Goal: Task Accomplishment & Management: Use online tool/utility

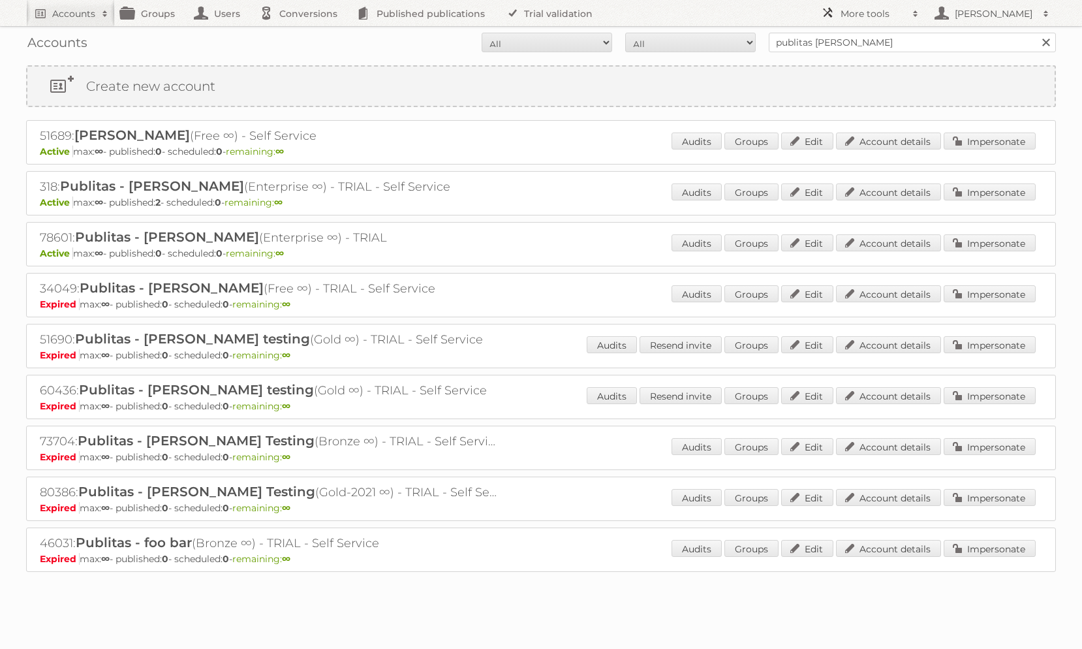
click at [870, 20] on link "More tools" at bounding box center [870, 13] width 111 height 26
click at [867, 179] on link "Beta Features" at bounding box center [879, 174] width 129 height 20
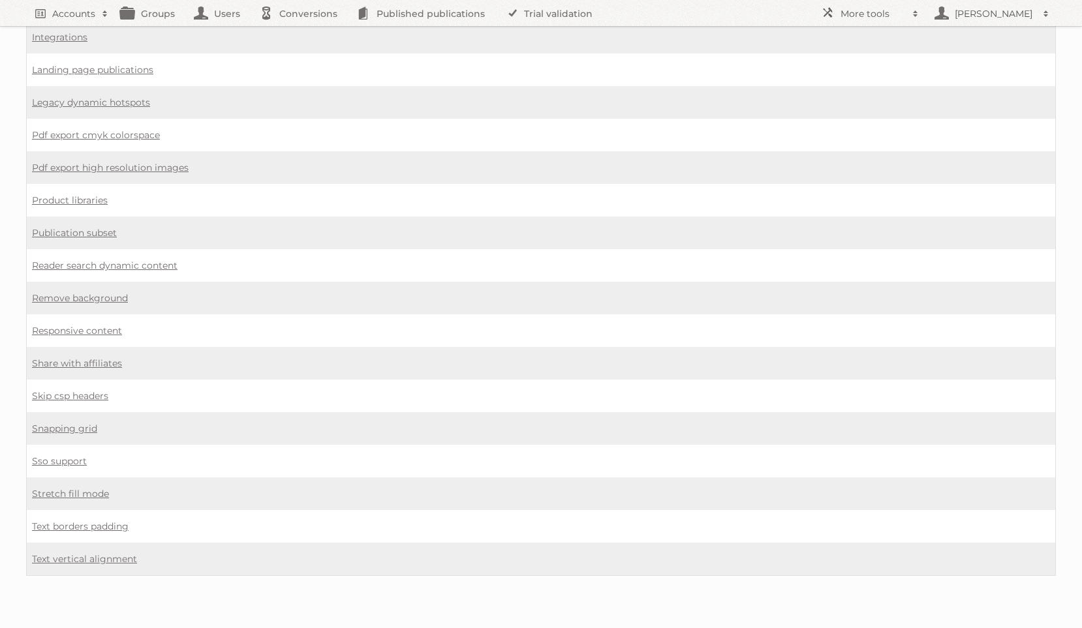
scroll to position [893, 0]
click at [64, 368] on link "Share with affiliates" at bounding box center [77, 364] width 90 height 12
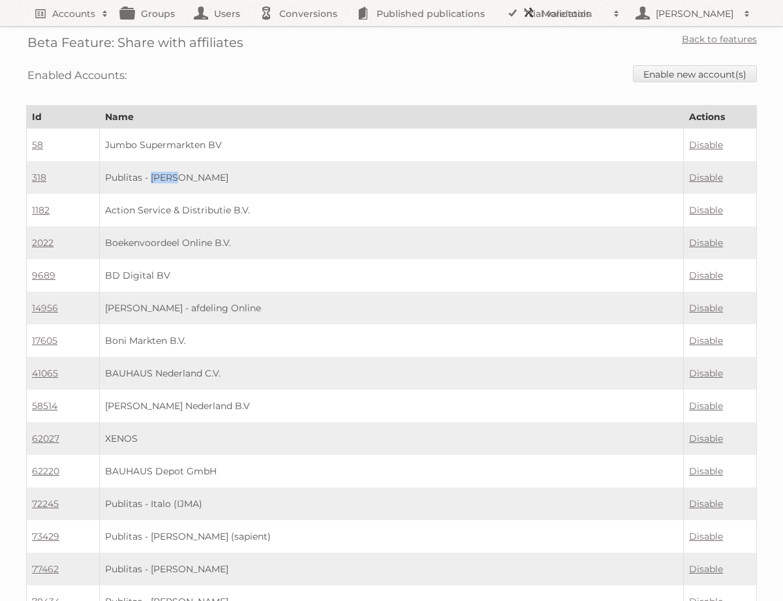
click at [551, 14] on h2 "More tools" at bounding box center [574, 13] width 65 height 13
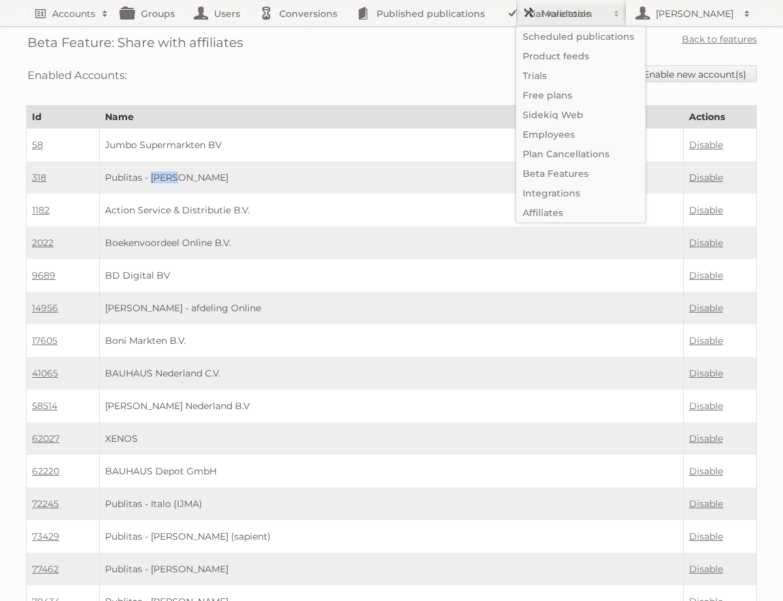
click at [551, 14] on h2 "More tools" at bounding box center [574, 13] width 65 height 13
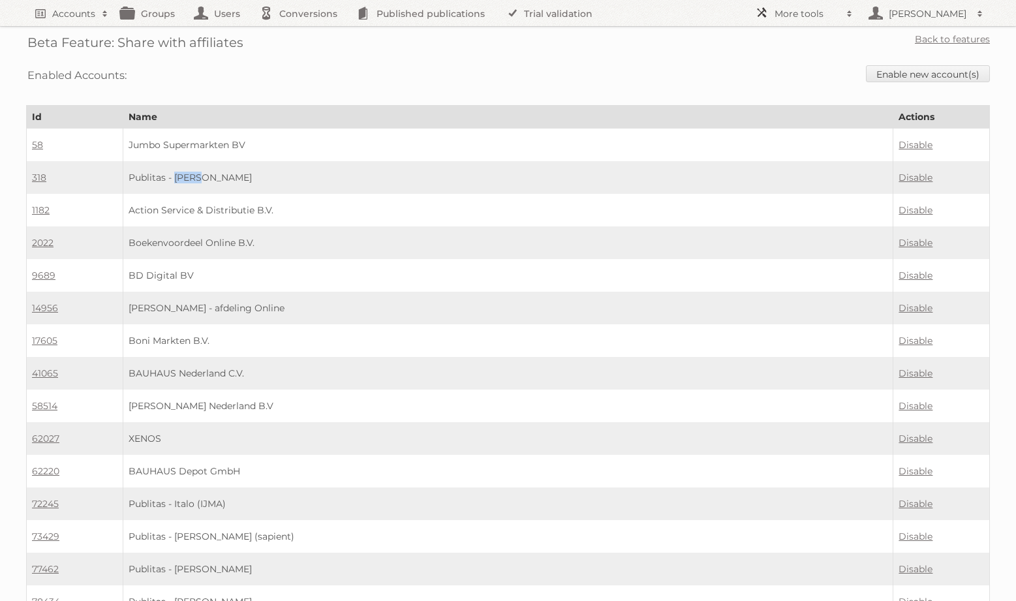
click at [777, 11] on h2 "More tools" at bounding box center [807, 13] width 65 height 13
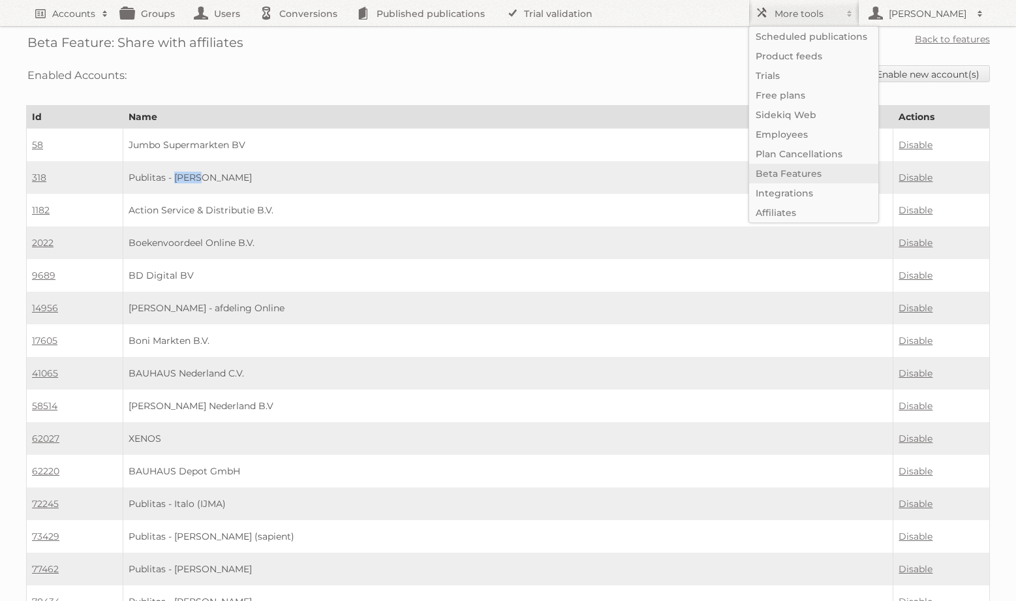
click at [792, 172] on link "Beta Features" at bounding box center [813, 174] width 129 height 20
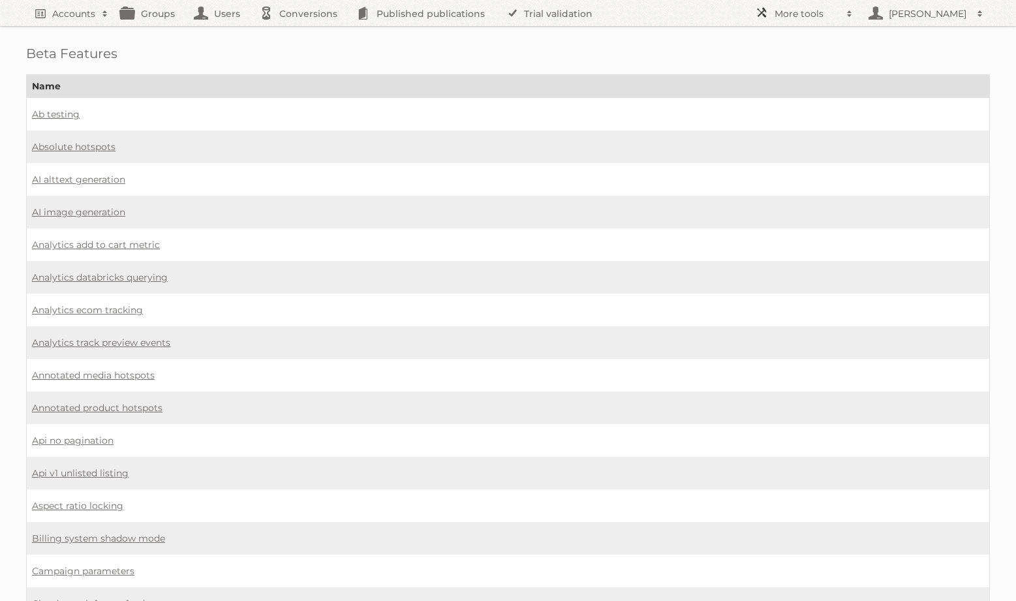
click at [811, 8] on h2 "More tools" at bounding box center [807, 13] width 65 height 13
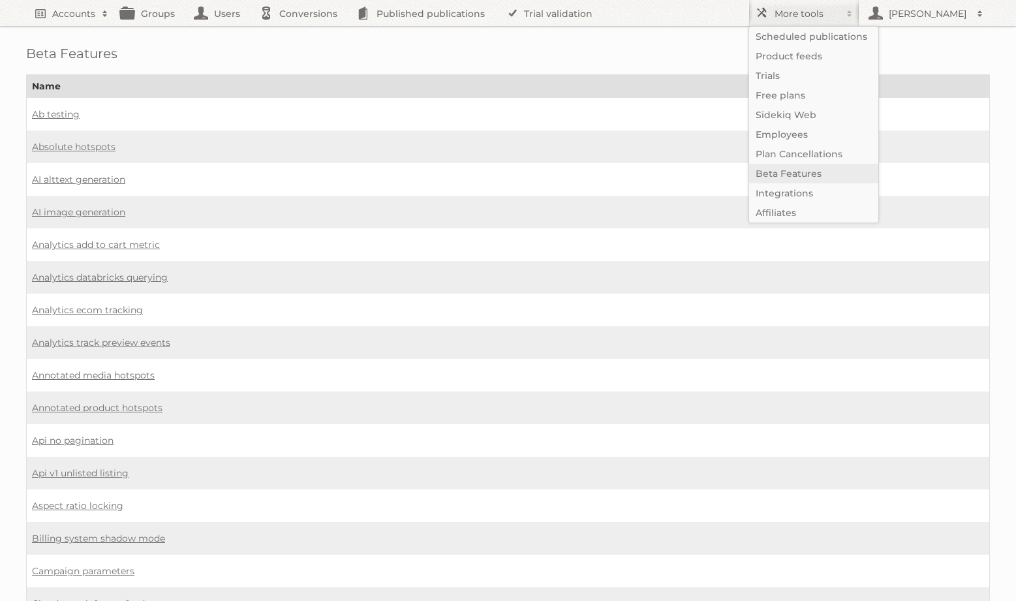
click at [783, 173] on link "Beta Features" at bounding box center [813, 174] width 129 height 20
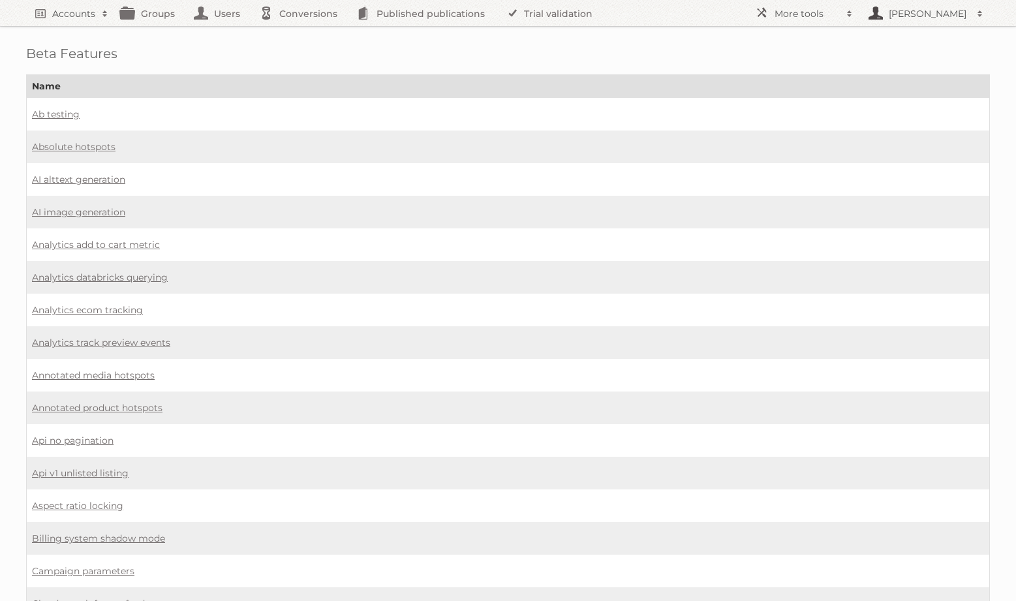
click at [893, 14] on h2 "[PERSON_NAME]" at bounding box center [928, 13] width 85 height 13
click at [792, 14] on h2 "More tools" at bounding box center [807, 13] width 65 height 13
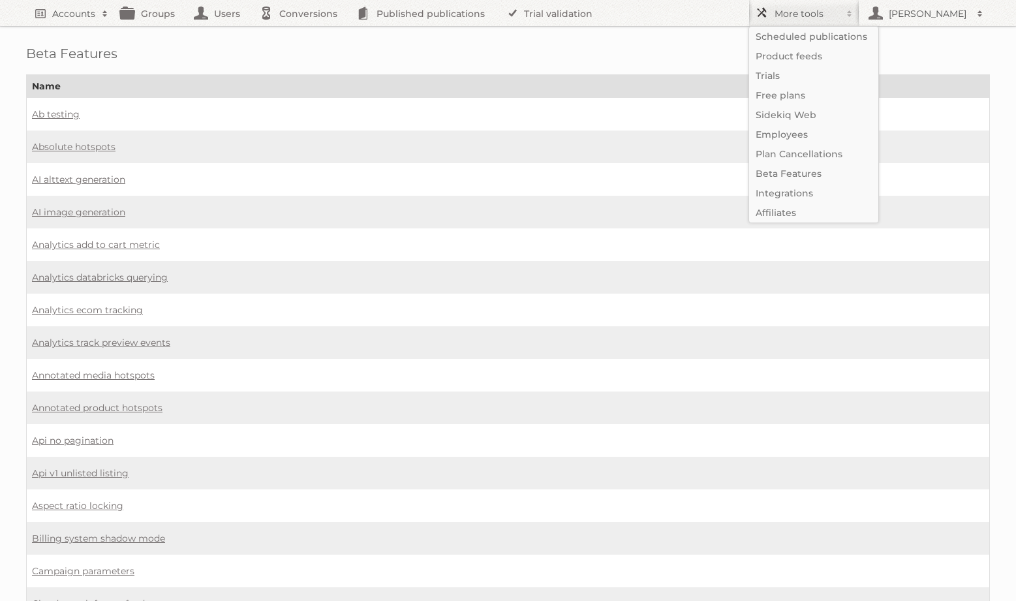
click at [792, 14] on h2 "More tools" at bounding box center [807, 13] width 65 height 13
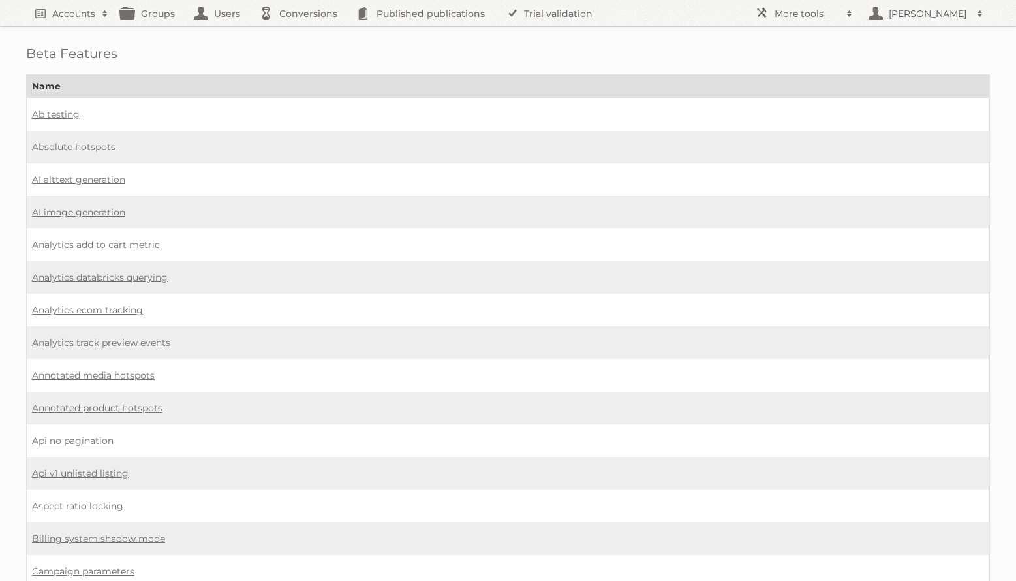
scroll to position [346, 0]
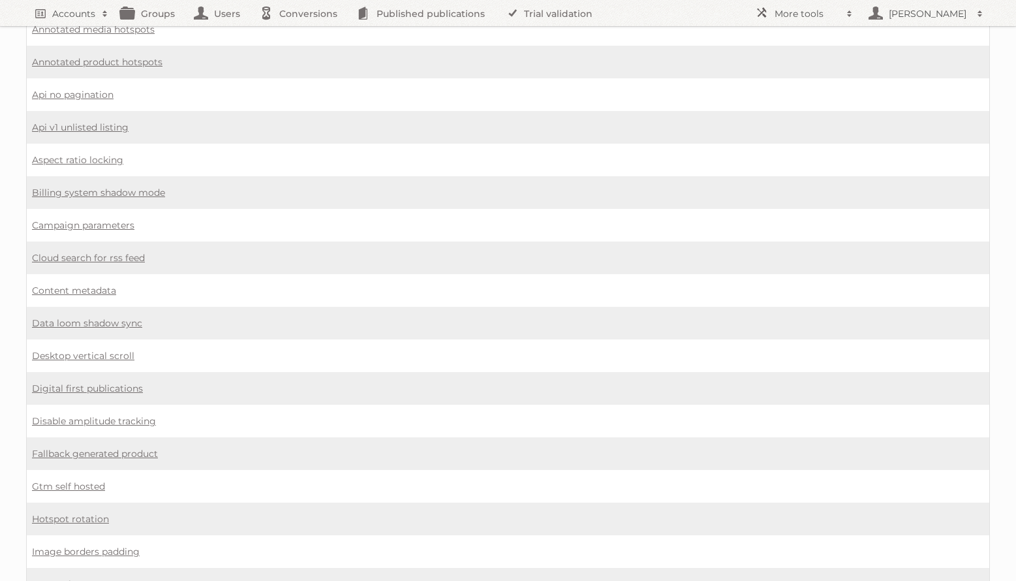
click at [227, 239] on td "Campaign parameters" at bounding box center [508, 225] width 963 height 33
click at [79, 290] on link "Content metadata" at bounding box center [74, 291] width 84 height 12
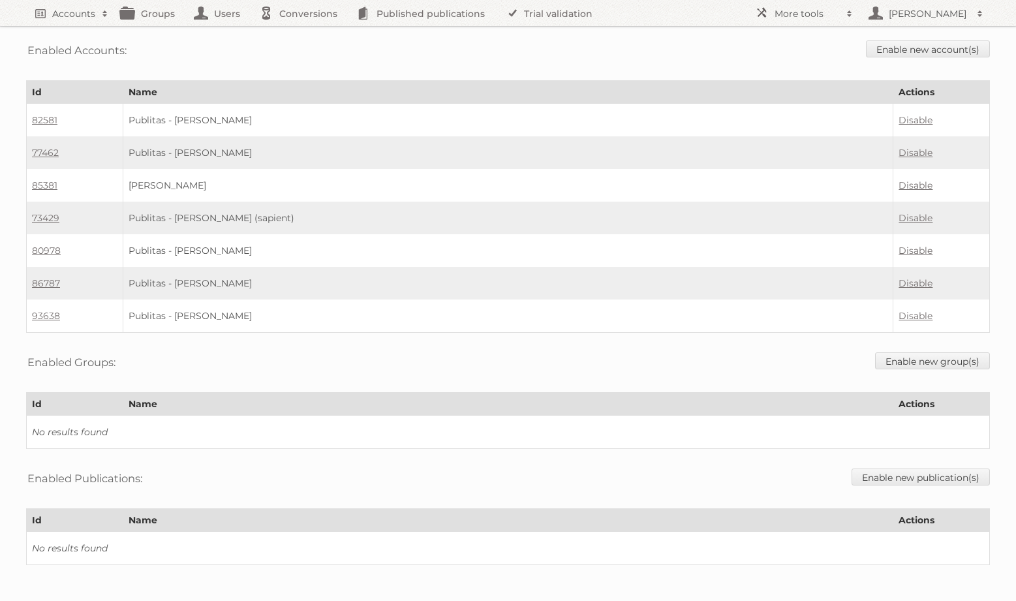
scroll to position [25, 0]
click at [901, 46] on link "Enable new account(s)" at bounding box center [928, 48] width 124 height 17
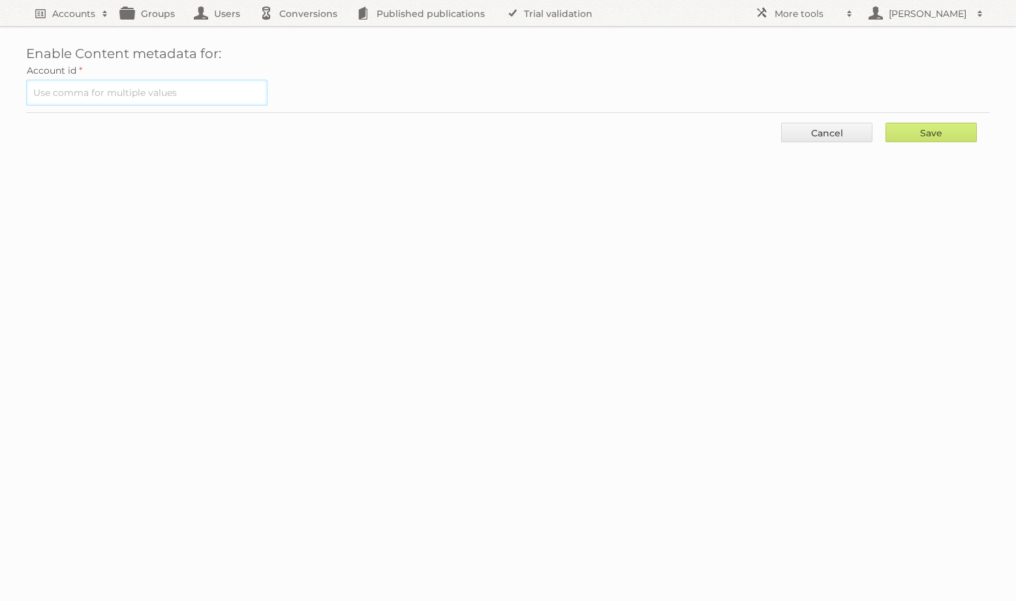
click at [204, 95] on input "text" at bounding box center [146, 93] width 241 height 26
type input "3"
paste input "318"
type input "318"
click at [922, 136] on input "Save" at bounding box center [931, 133] width 91 height 20
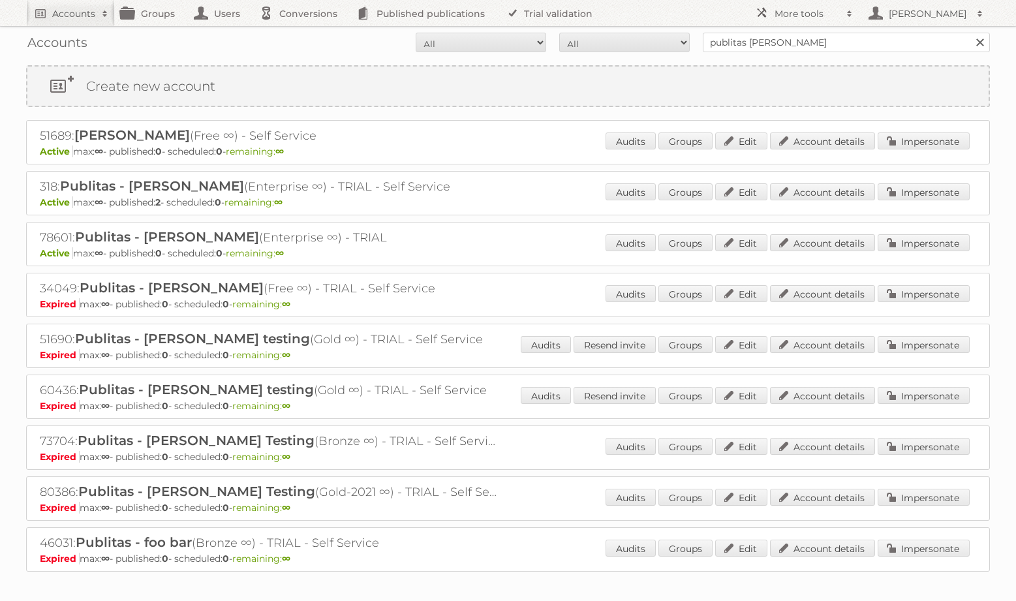
click at [46, 188] on h2 "318: Publitas - [PERSON_NAME] (Enterprise ∞) - TRIAL - Self Service" at bounding box center [268, 186] width 457 height 17
copy h2 "318"
click at [921, 10] on h2 "[PERSON_NAME]" at bounding box center [928, 13] width 85 height 13
click at [813, 16] on h2 "More tools" at bounding box center [807, 13] width 65 height 13
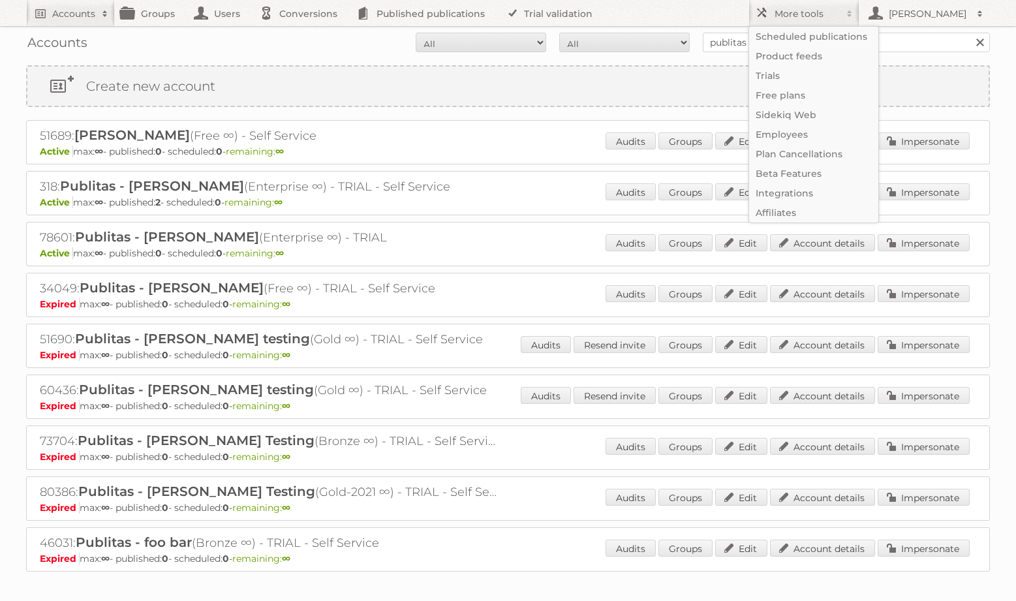
click at [662, 19] on nav "Accounts Search Advanced Search Create new account Groups Users Conversions Pub…" at bounding box center [508, 13] width 964 height 26
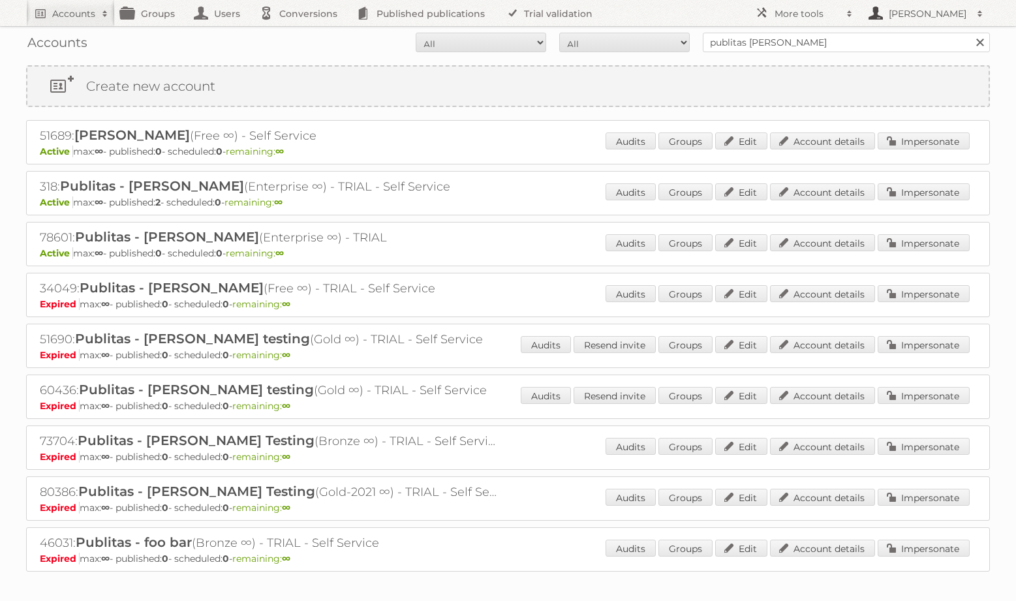
click at [919, 14] on h2 "[PERSON_NAME]" at bounding box center [928, 13] width 85 height 13
click at [892, 25] on link "[PERSON_NAME]" at bounding box center [925, 13] width 131 height 26
click at [828, 14] on h2 "More tools" at bounding box center [807, 13] width 65 height 13
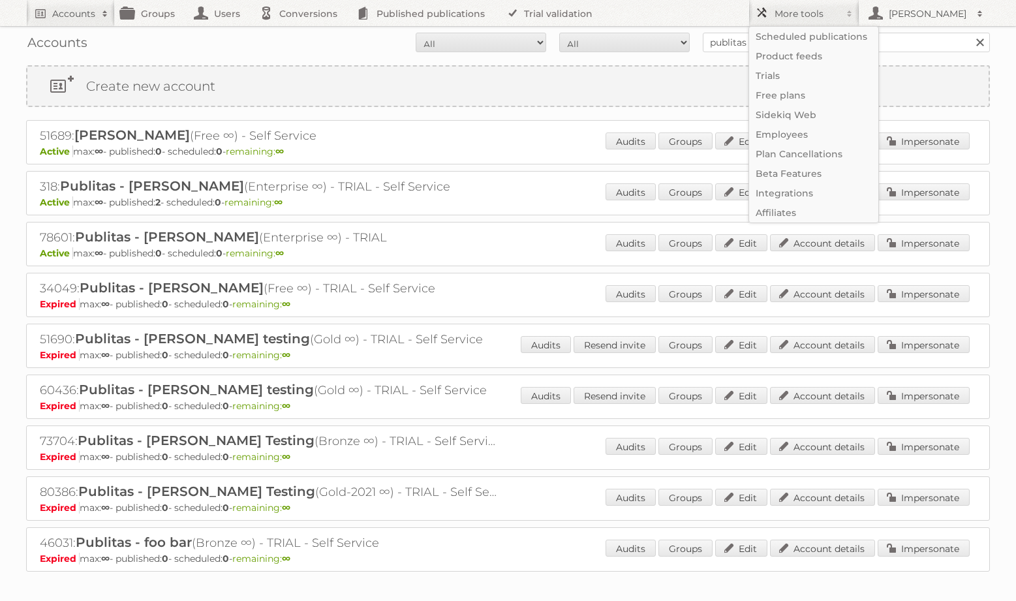
click at [828, 14] on h2 "More tools" at bounding box center [807, 13] width 65 height 13
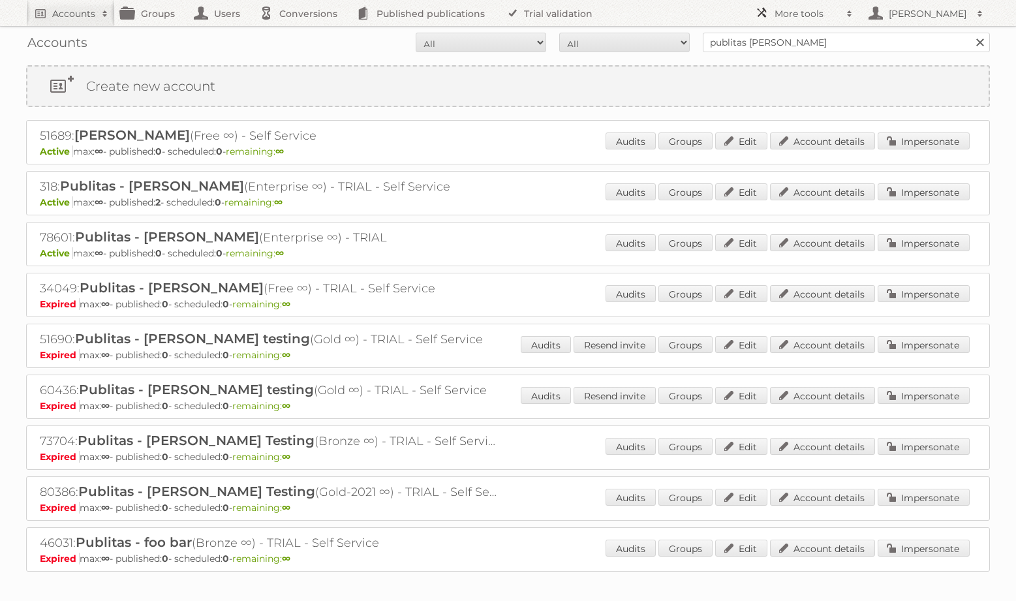
click at [828, 14] on h2 "More tools" at bounding box center [807, 13] width 65 height 13
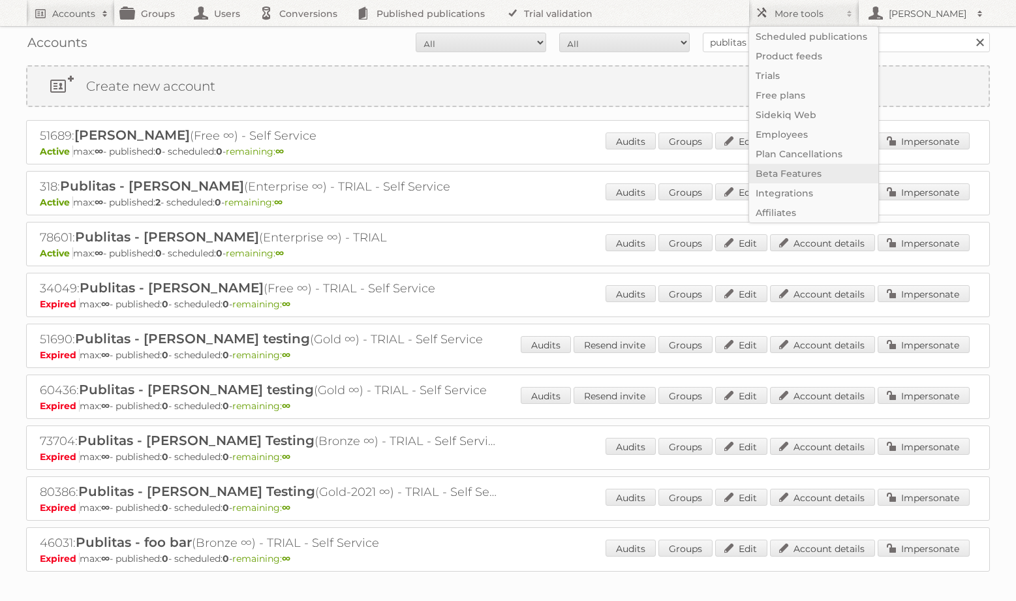
click at [818, 166] on link "Beta Features" at bounding box center [813, 174] width 129 height 20
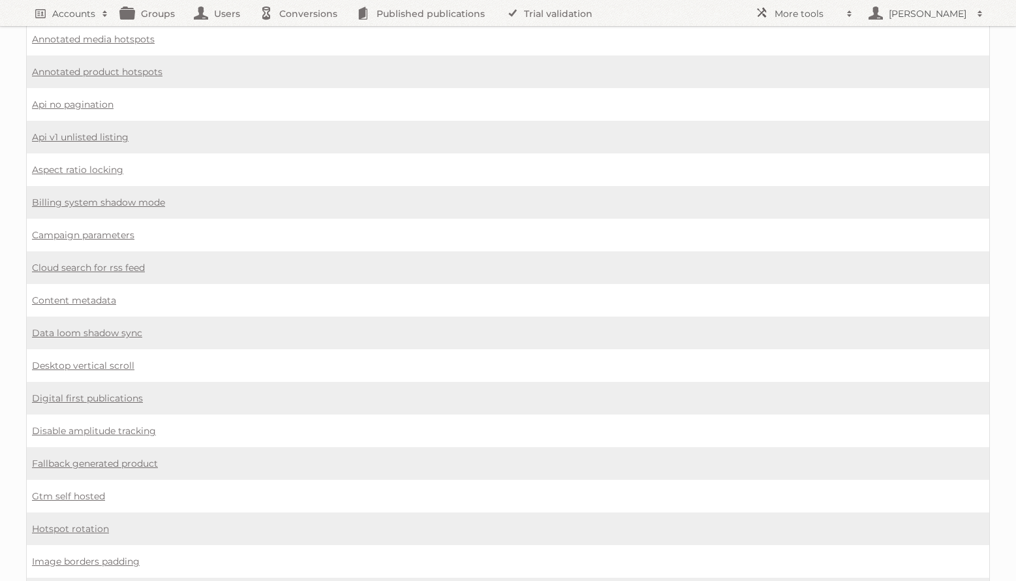
scroll to position [868, 0]
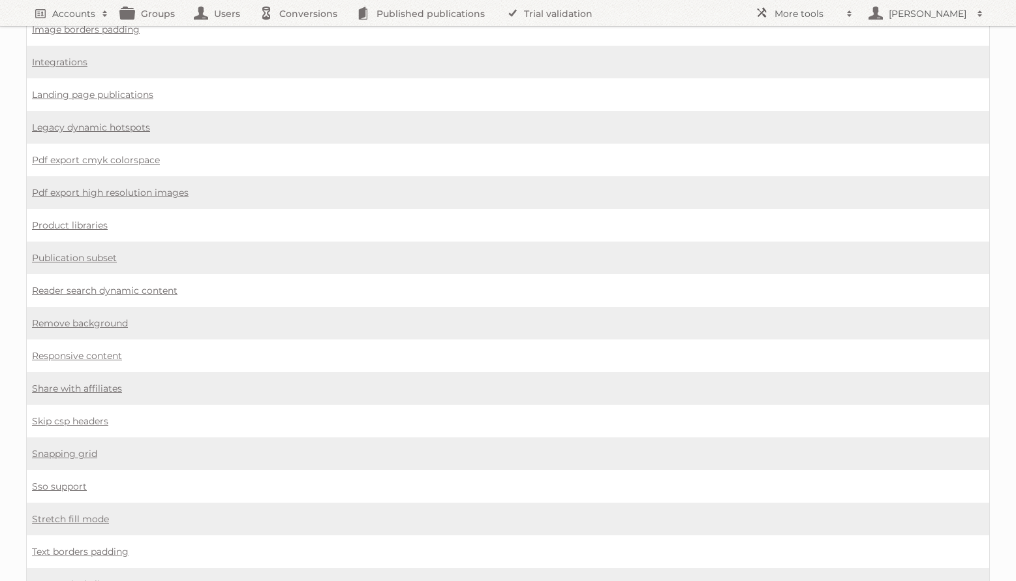
click at [662, 137] on td "Legacy dynamic hotspots" at bounding box center [508, 127] width 963 height 33
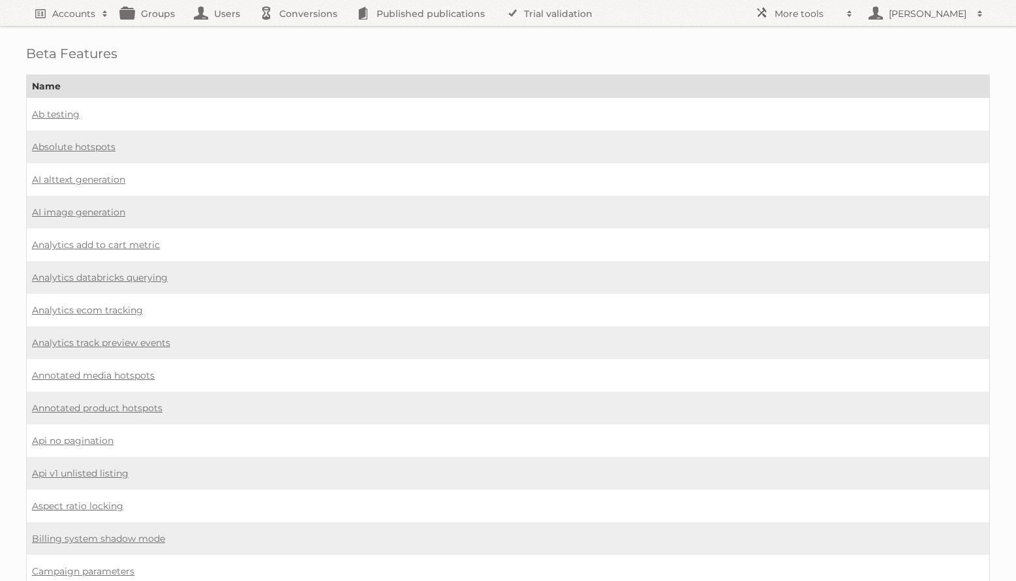
scroll to position [0, 0]
click at [817, 14] on h2 "More tools" at bounding box center [807, 13] width 65 height 13
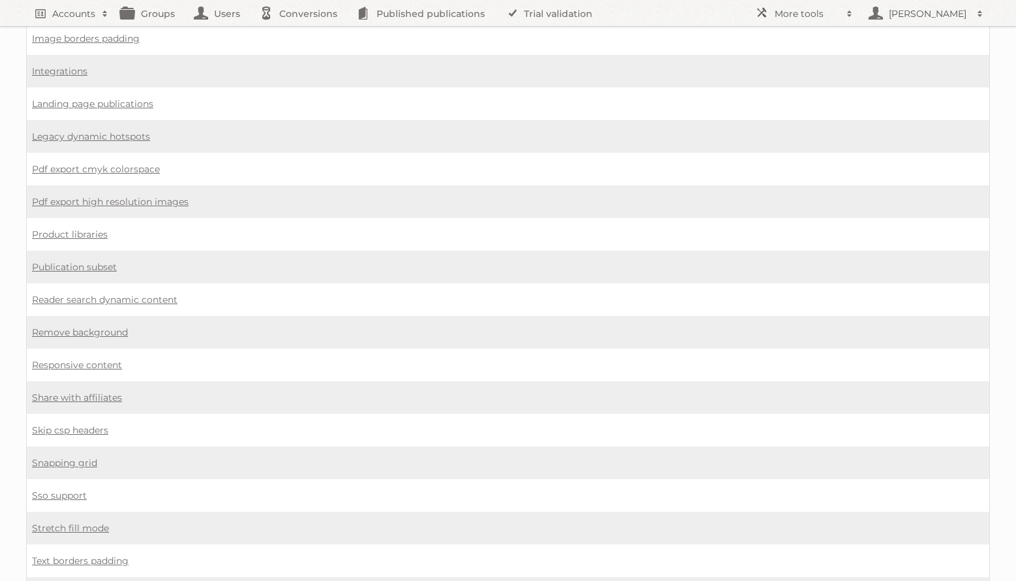
scroll to position [868, 0]
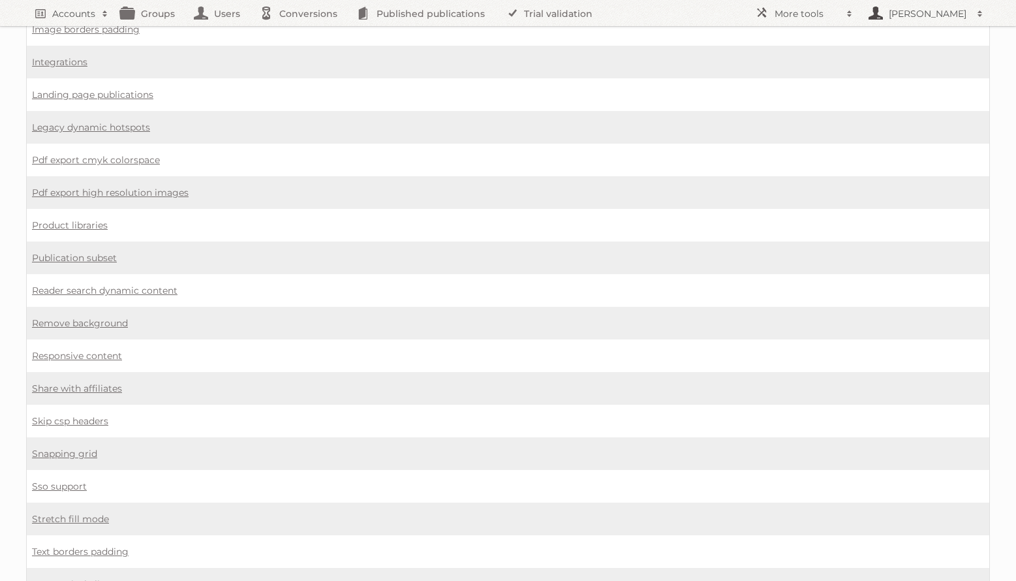
click at [920, 18] on h2 "[PERSON_NAME]" at bounding box center [928, 13] width 85 height 13
click at [890, 149] on td "Pdf export cmyk colorspace" at bounding box center [508, 160] width 963 height 33
click at [799, 14] on h2 "More tools" at bounding box center [807, 13] width 65 height 13
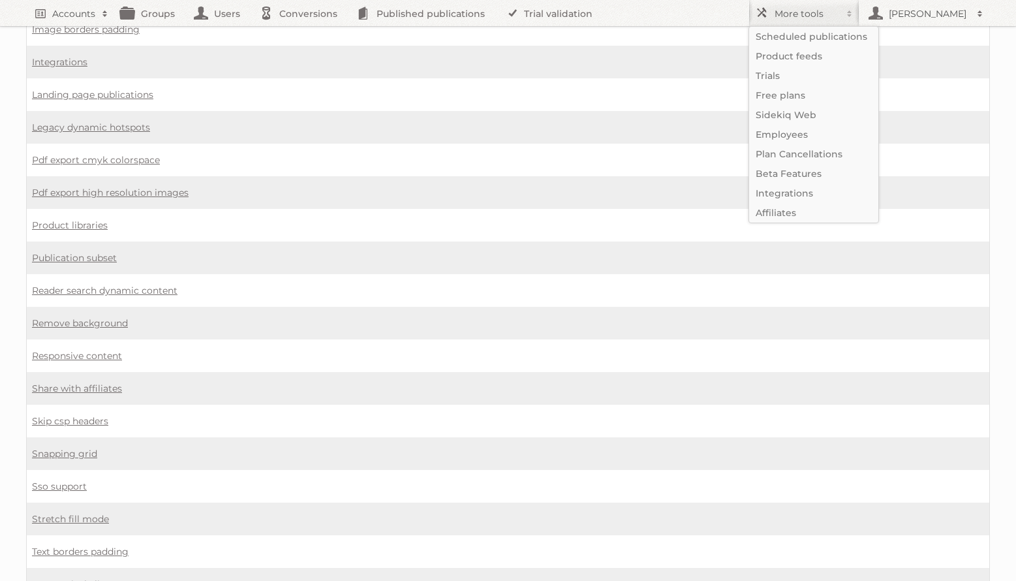
click at [691, 68] on td "Integrations" at bounding box center [508, 62] width 963 height 33
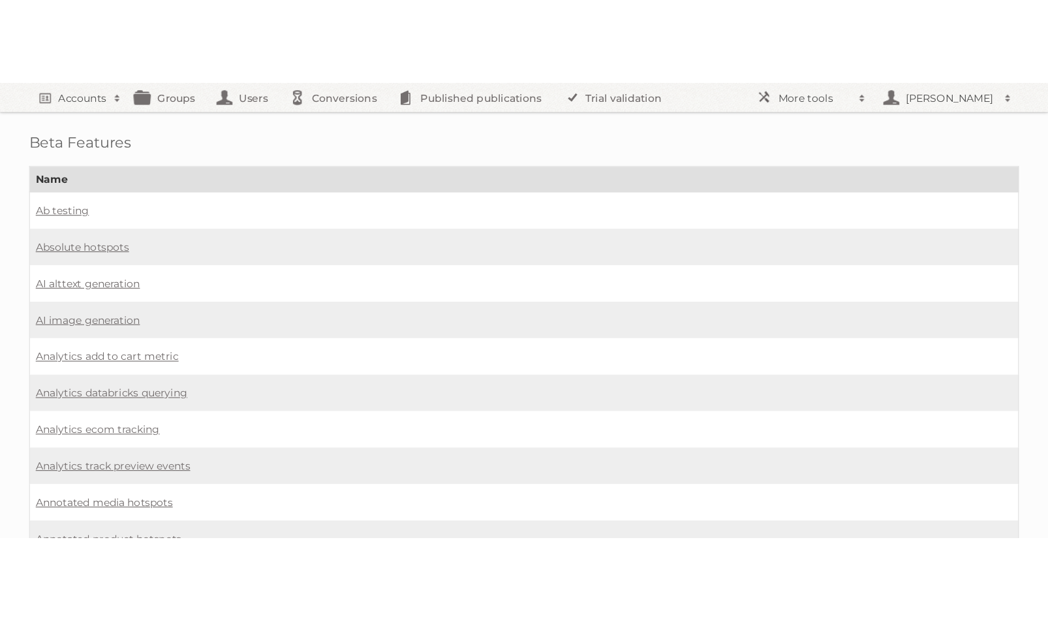
scroll to position [0, 0]
